Goal: Find specific page/section: Find specific page/section

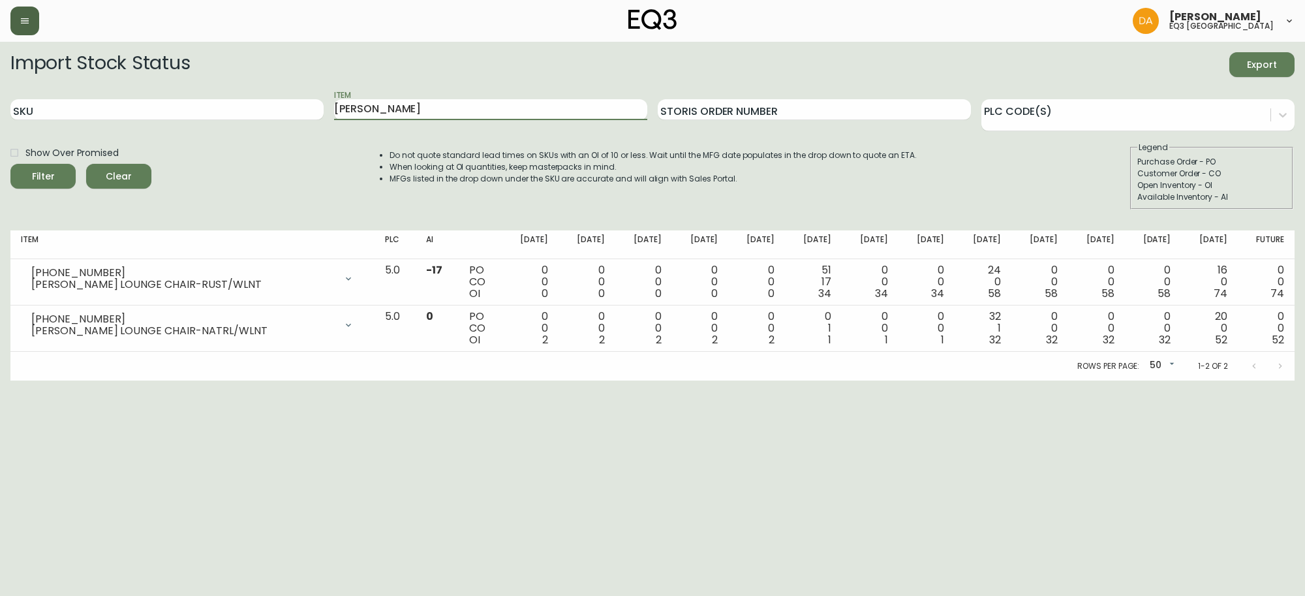
drag, startPoint x: 0, startPoint y: 0, endPoint x: 25, endPoint y: 20, distance: 32.0
click at [25, 20] on icon "button" at bounding box center [25, 21] width 10 height 10
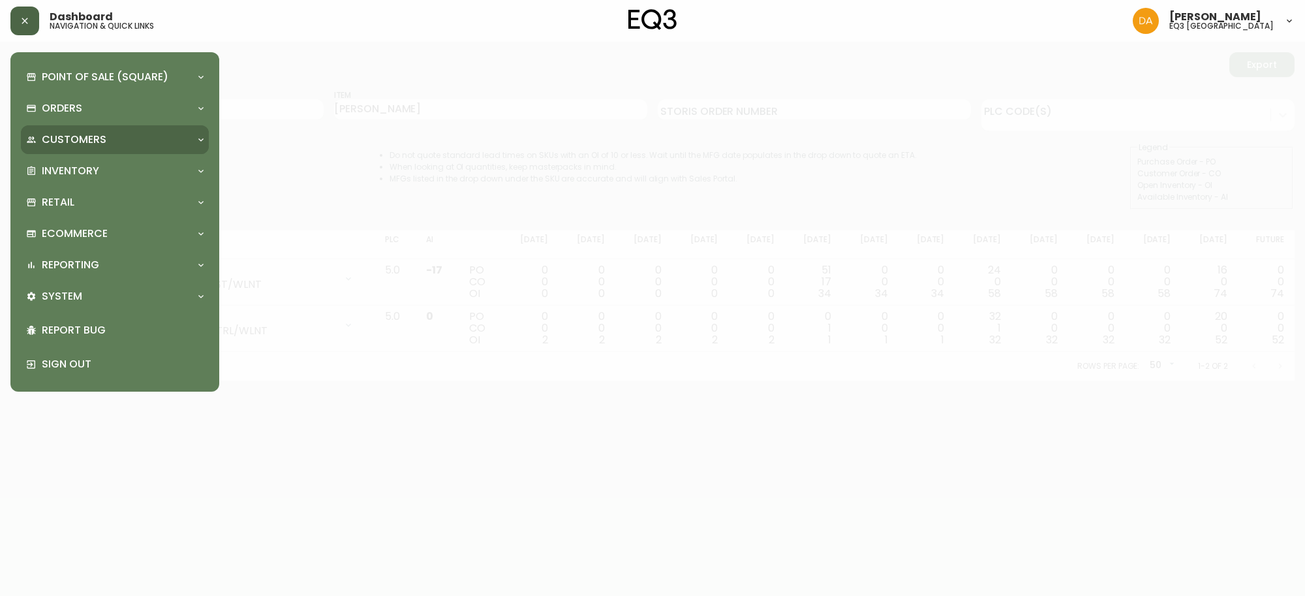
click at [98, 138] on p "Customers" at bounding box center [74, 139] width 65 height 14
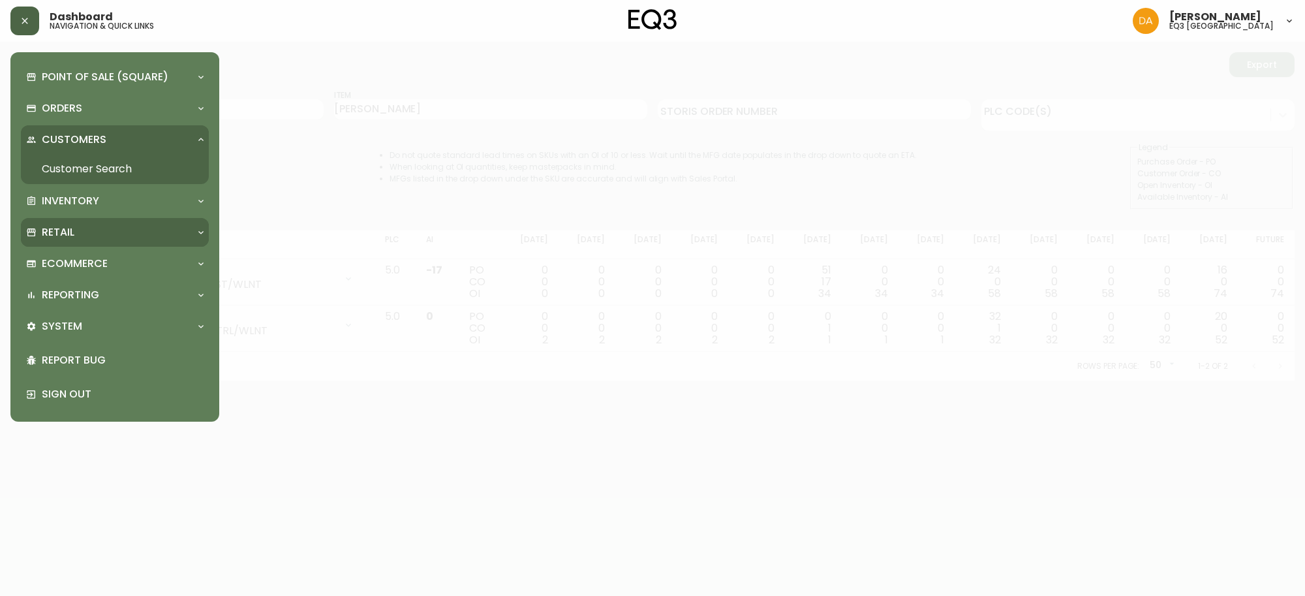
click at [84, 237] on div "Retail" at bounding box center [108, 232] width 164 height 14
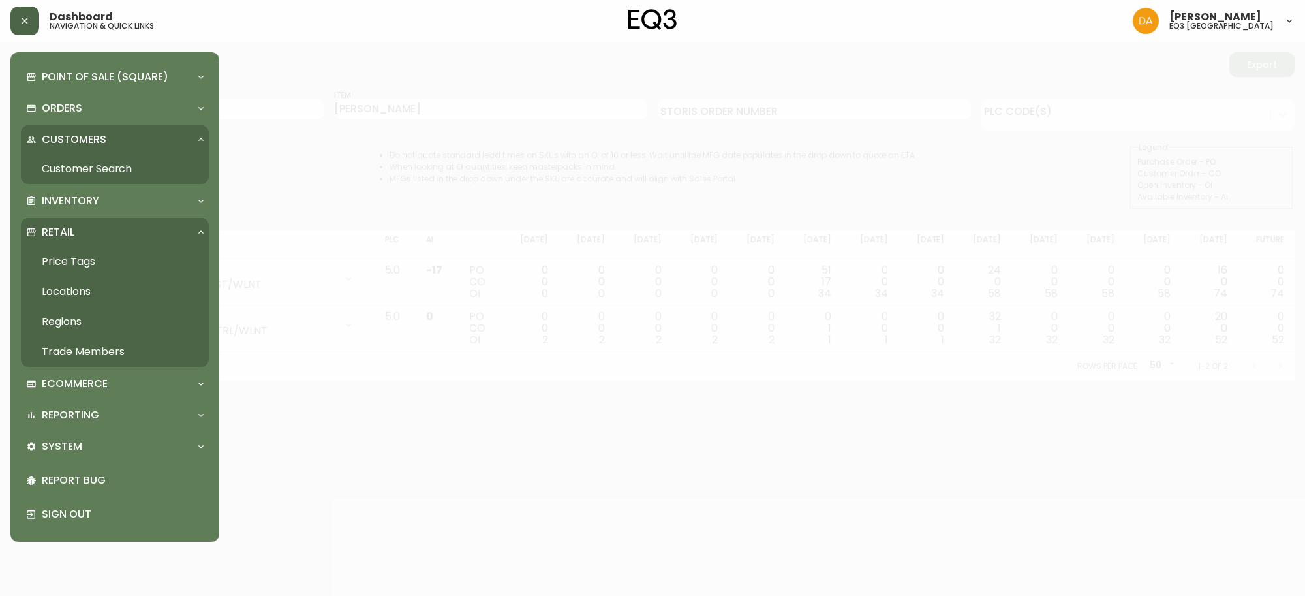
click at [85, 349] on link "Trade Members" at bounding box center [115, 352] width 188 height 30
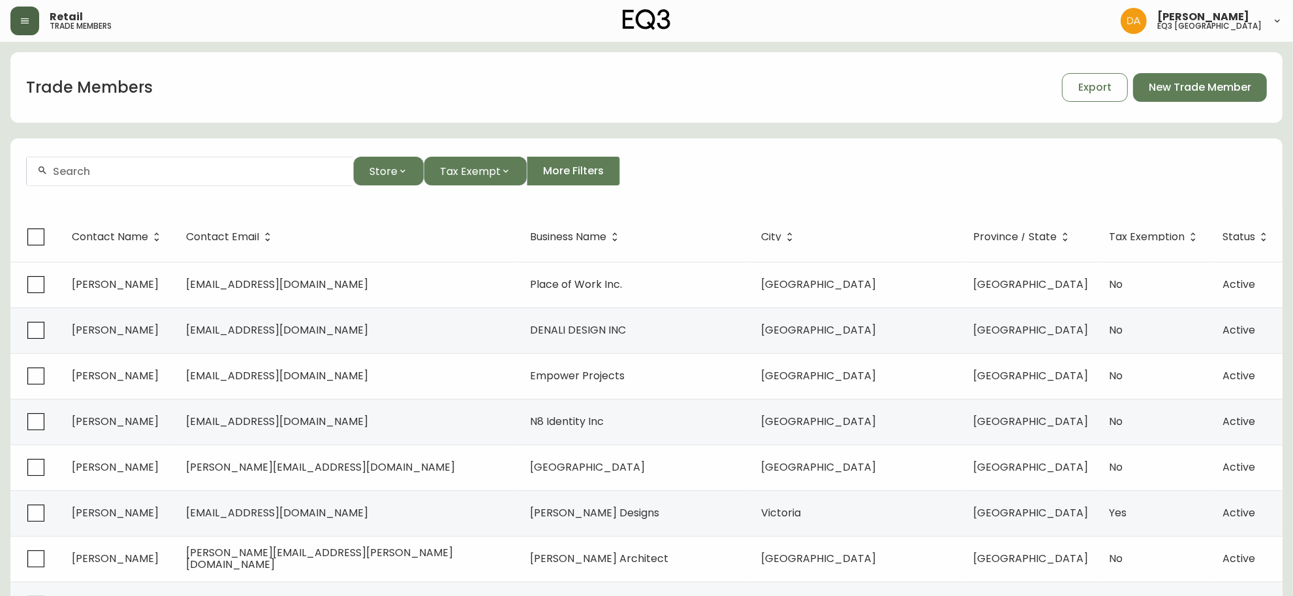
click at [174, 175] on input "text" at bounding box center [198, 171] width 290 height 12
drag, startPoint x: 177, startPoint y: 179, endPoint x: 44, endPoint y: 180, distance: 133.1
click at [44, 180] on div "5872251588" at bounding box center [190, 171] width 326 height 29
type input "5"
click at [69, 174] on input "text" at bounding box center [198, 171] width 290 height 12
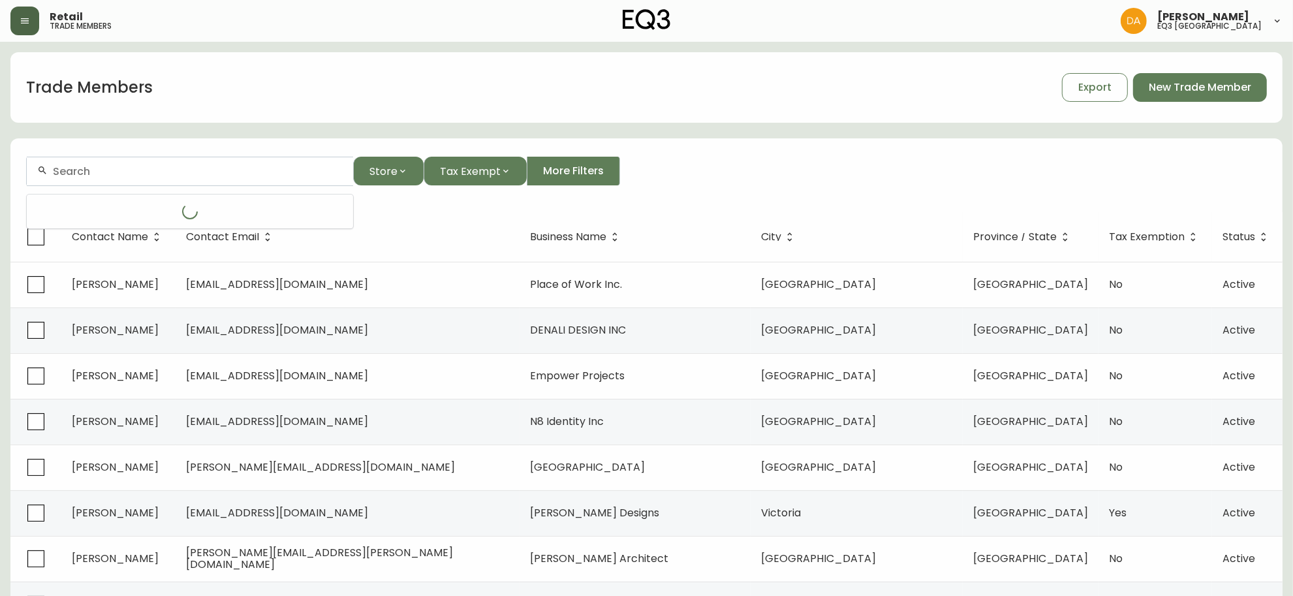
paste input "[PERSON_NAME][EMAIL_ADDRESS][PERSON_NAME][PERSON_NAME][DOMAIN_NAME]"
type input "[PERSON_NAME][EMAIL_ADDRESS][PERSON_NAME][PERSON_NAME][DOMAIN_NAME]"
